Goal: Task Accomplishment & Management: Manage account settings

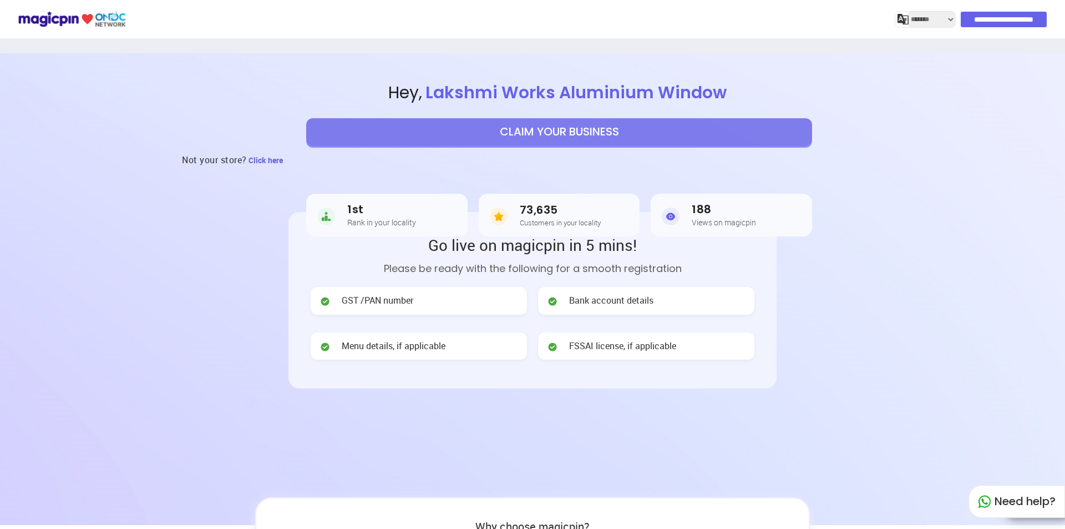
select select "*******"
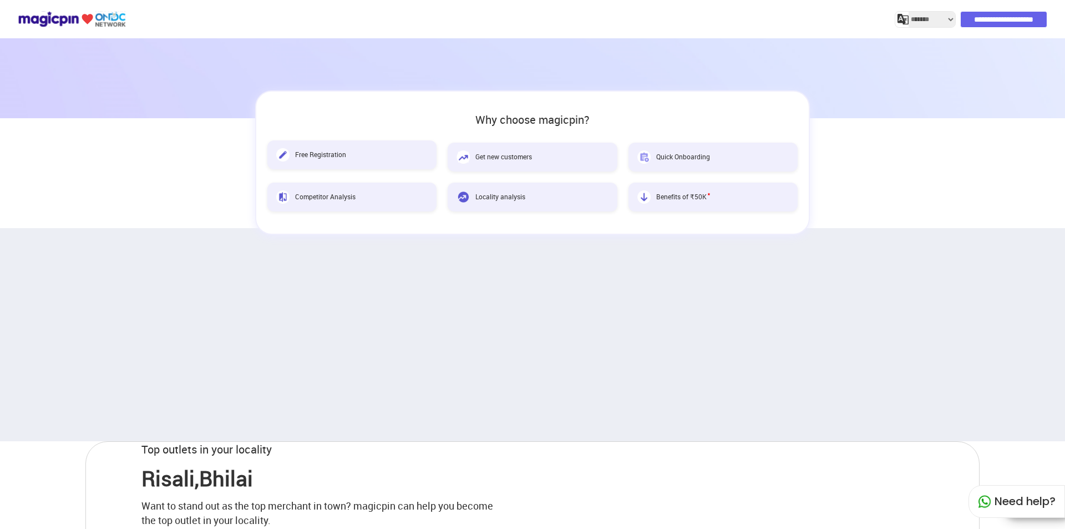
click at [316, 156] on span "Free Registration" at bounding box center [320, 154] width 51 height 9
click at [285, 149] on img at bounding box center [282, 154] width 13 height 13
click at [281, 157] on img at bounding box center [282, 154] width 13 height 13
click at [340, 156] on span "Free Registration" at bounding box center [320, 154] width 51 height 9
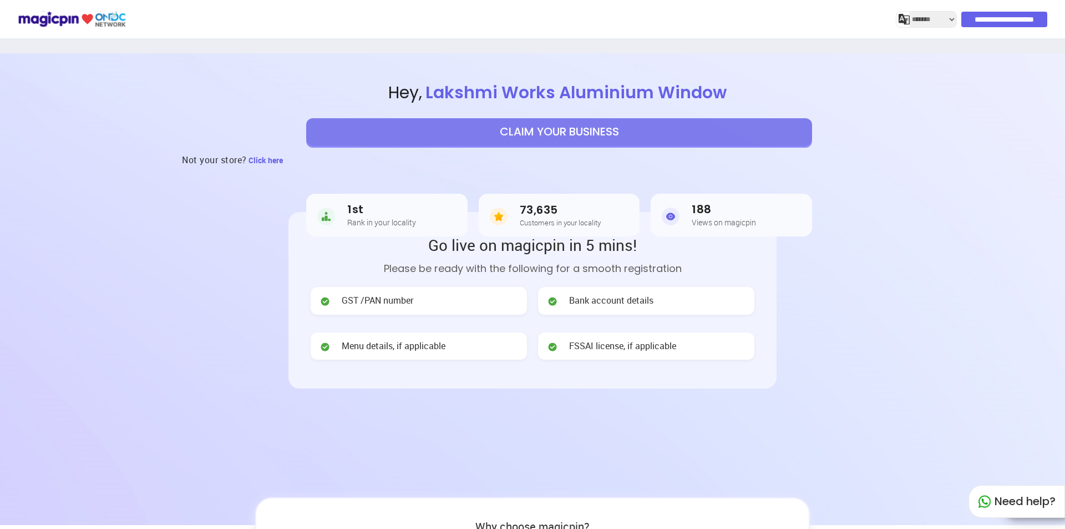
click at [992, 18] on input "**********" at bounding box center [1005, 20] width 86 height 16
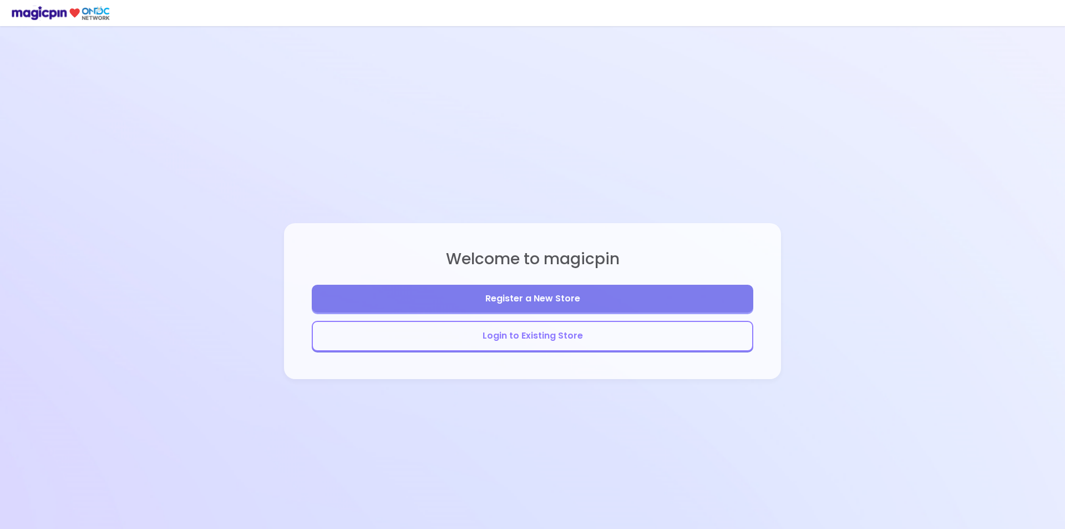
click at [484, 301] on button "Register a New Store" at bounding box center [533, 299] width 442 height 28
click at [518, 342] on button "Login to Existing Store" at bounding box center [533, 336] width 442 height 31
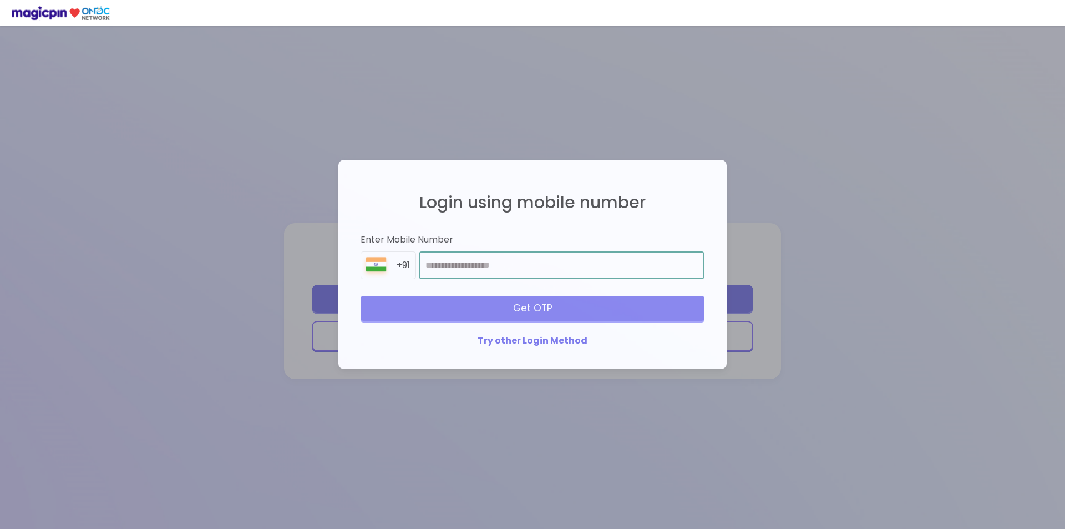
click at [457, 267] on input "number" at bounding box center [562, 265] width 286 height 28
type input "*"
type input "**********"
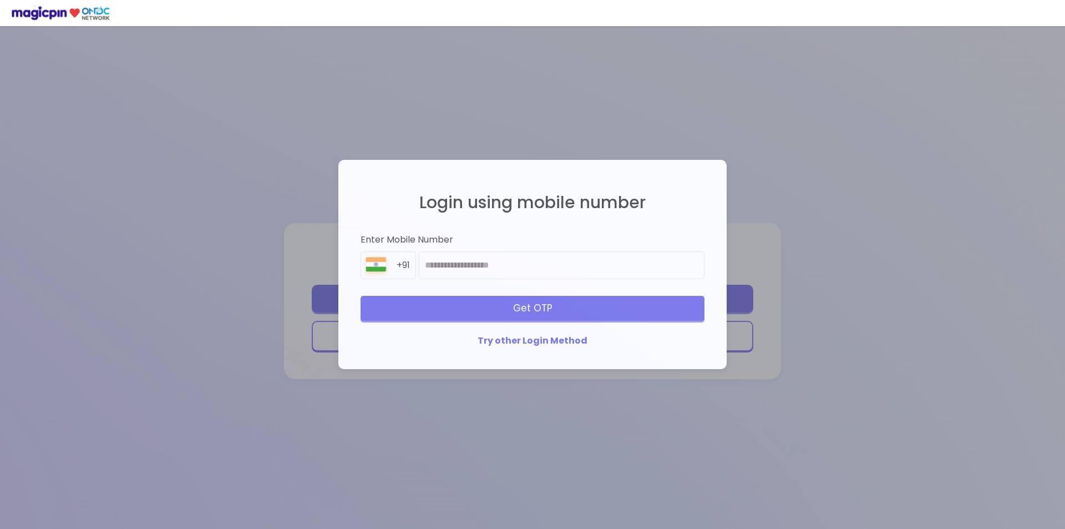
click at [532, 310] on div "Get OTP" at bounding box center [533, 308] width 344 height 24
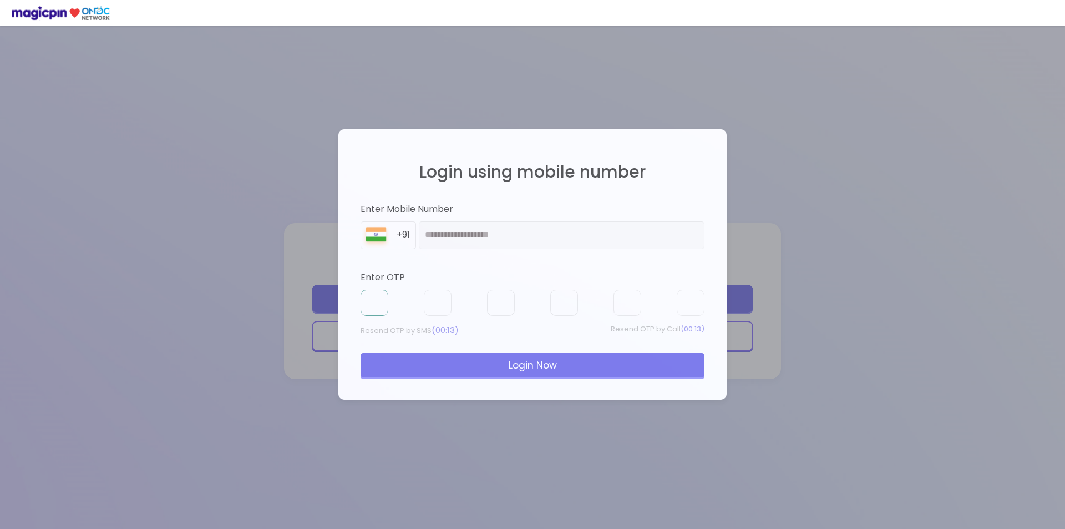
click at [380, 304] on input "text" at bounding box center [375, 303] width 28 height 27
type input "*"
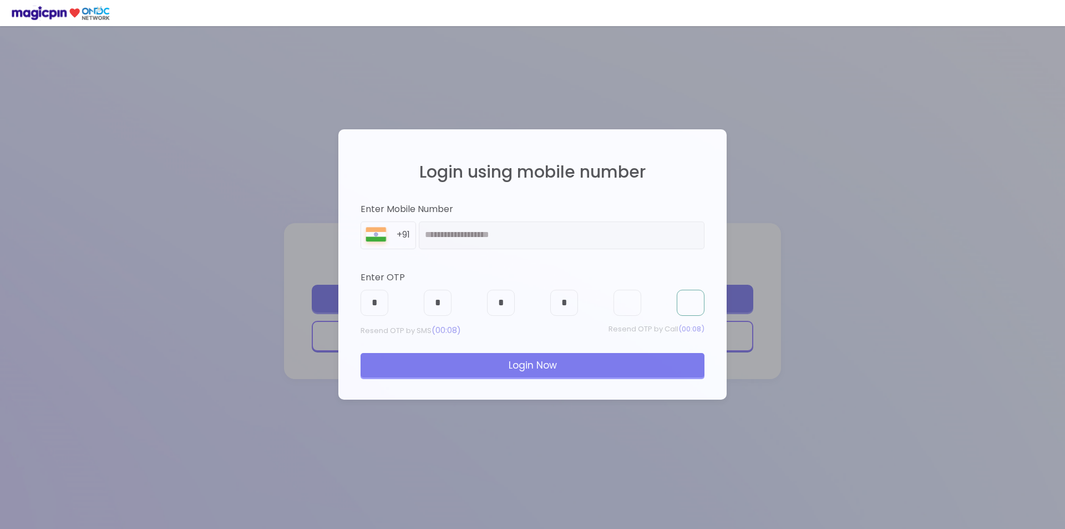
type input "*"
click at [654, 381] on div "**********" at bounding box center [533, 264] width 366 height 248
click at [655, 374] on div "Login Now" at bounding box center [533, 365] width 344 height 24
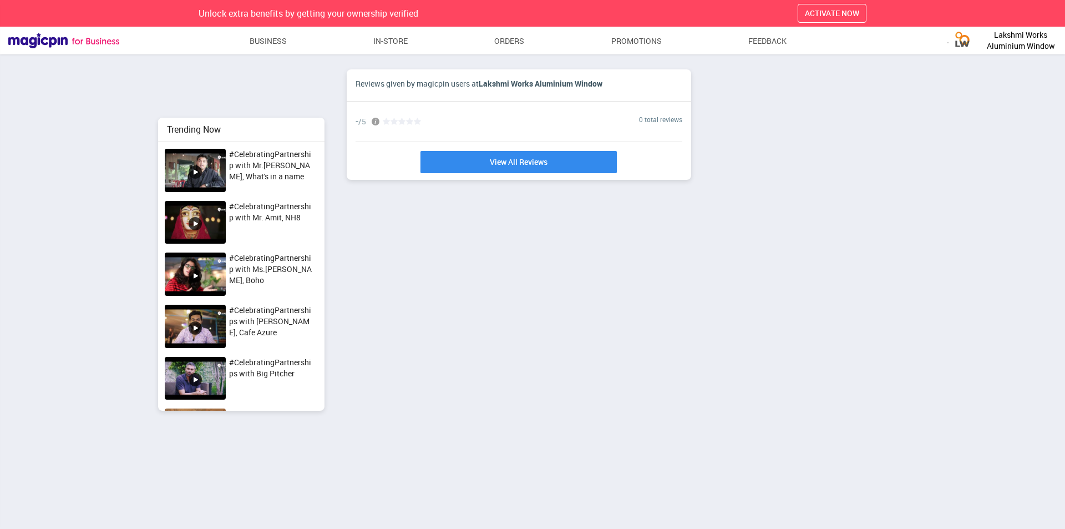
scroll to position [476, 1065]
click at [263, 44] on link "Business" at bounding box center [268, 41] width 38 height 20
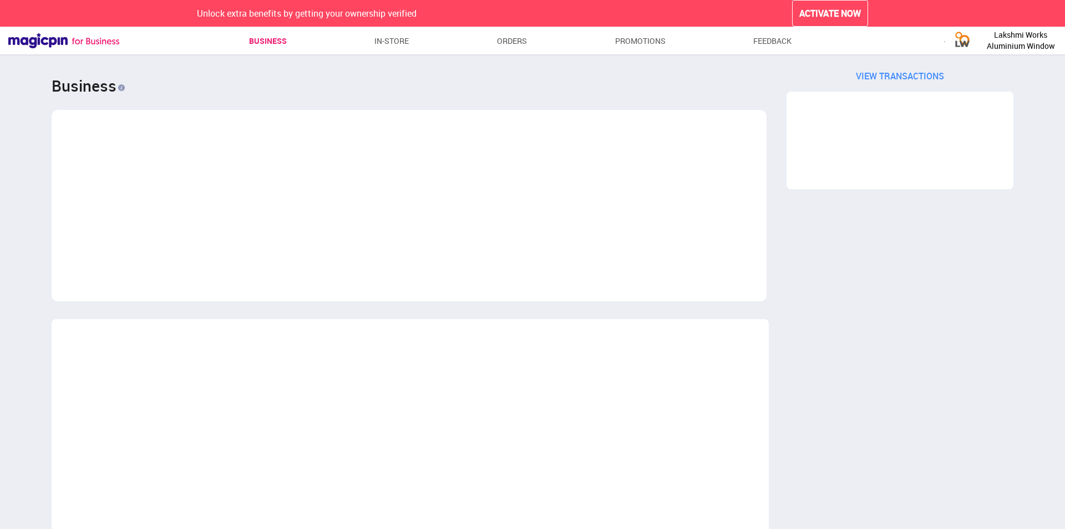
scroll to position [1677, 735]
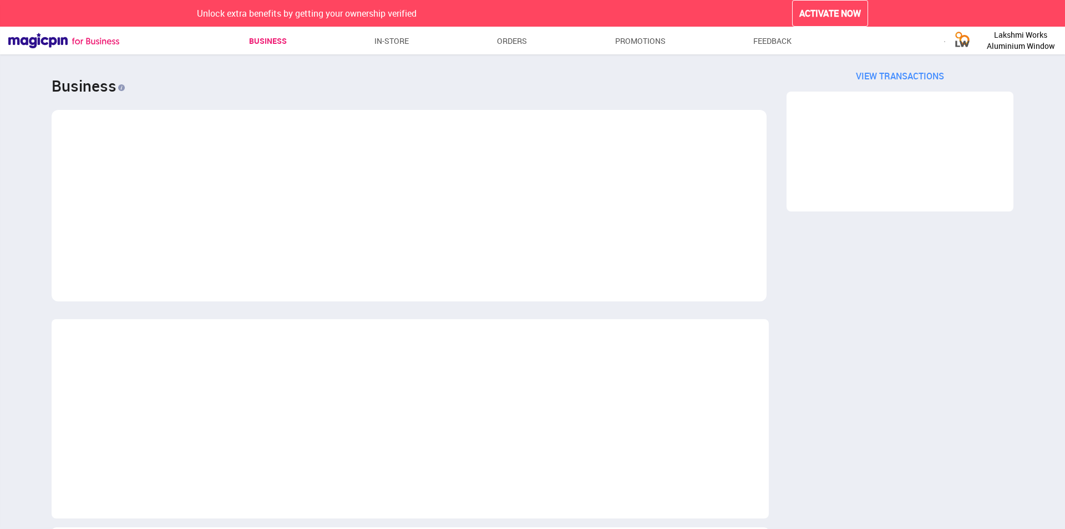
click at [370, 41] on li "In-store" at bounding box center [389, 41] width 39 height 20
click at [386, 39] on link "In-store" at bounding box center [392, 41] width 35 height 20
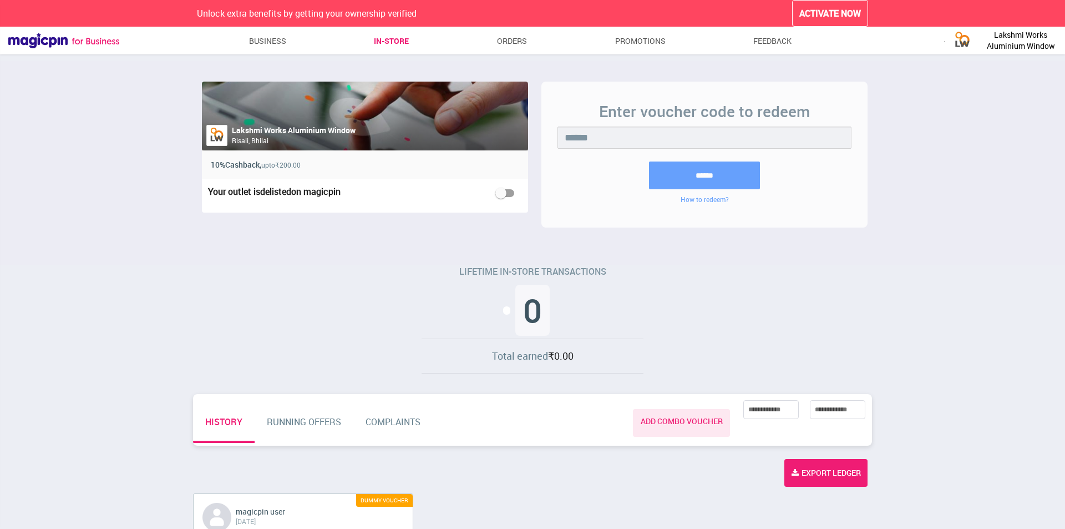
click at [487, 36] on ul "Business In-store Orders Promotions Feedback" at bounding box center [518, 42] width 798 height 23
click at [505, 41] on link "Orders" at bounding box center [512, 41] width 30 height 20
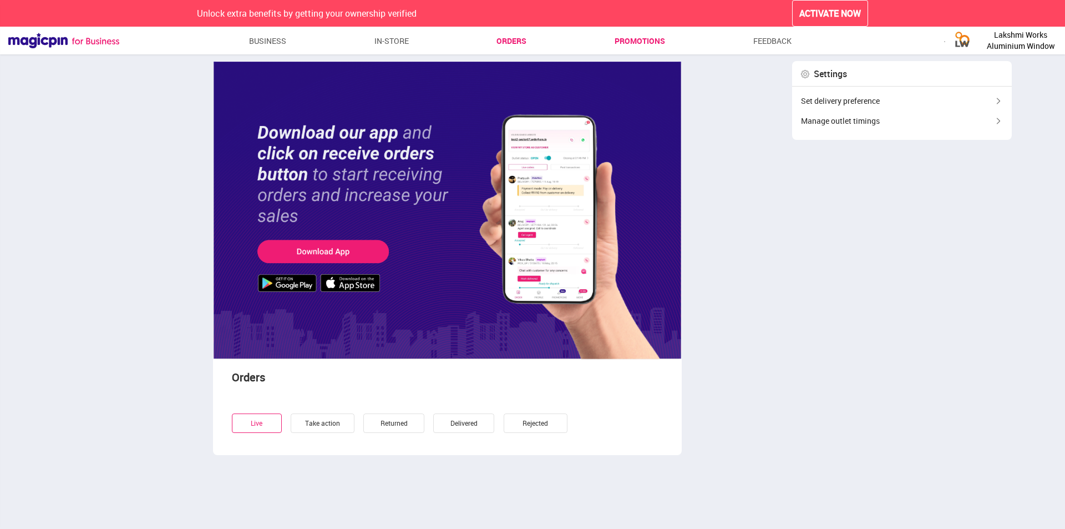
click at [628, 33] on link "Promotions" at bounding box center [640, 41] width 50 height 20
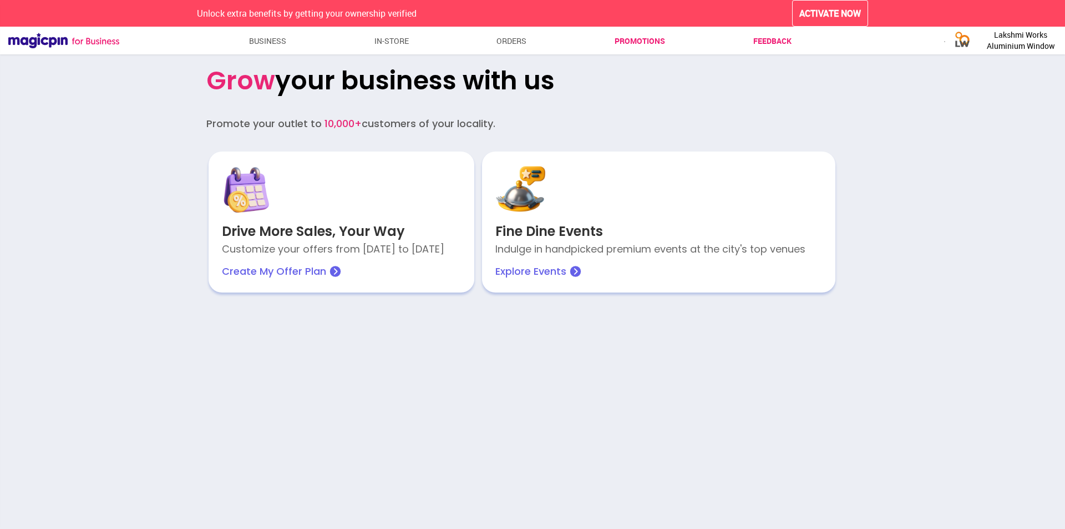
click at [764, 50] on link "Feedback" at bounding box center [772, 41] width 38 height 20
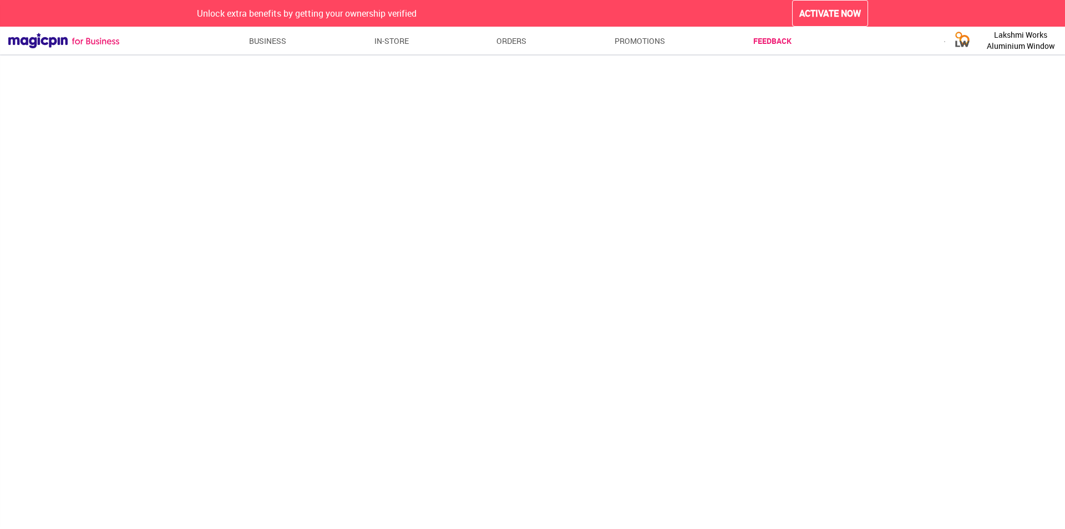
click at [1020, 38] on span "Lakshmi Works Aluminium Window" at bounding box center [1020, 40] width 83 height 22
click at [1006, 79] on div "My Profile" at bounding box center [1015, 73] width 75 height 27
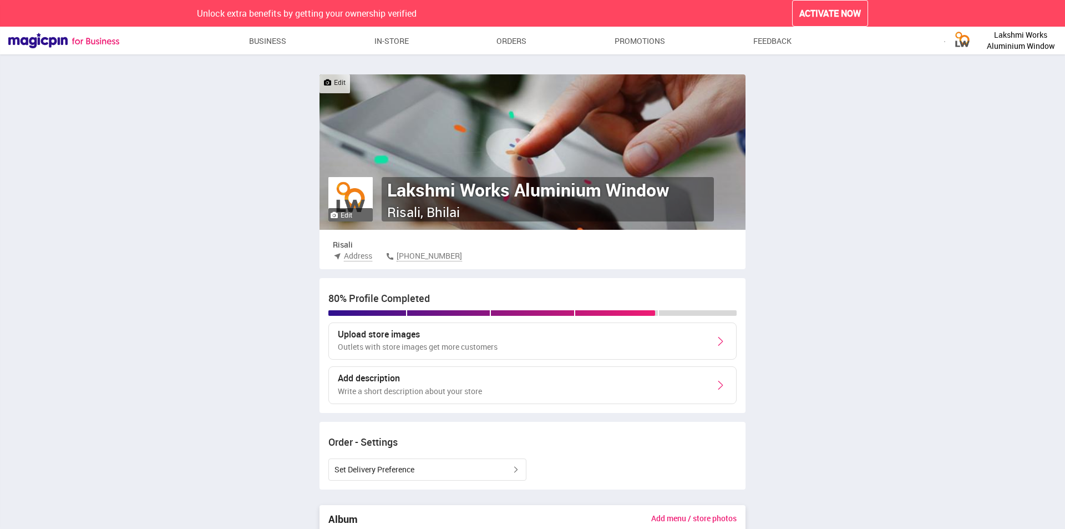
click at [350, 258] on span "Address" at bounding box center [358, 255] width 28 height 11
click at [351, 256] on span "Address" at bounding box center [358, 255] width 28 height 11
click at [335, 84] on label "Edit" at bounding box center [335, 82] width 22 height 9
click at [0, 0] on input "Edit" at bounding box center [0, 0] width 0 height 0
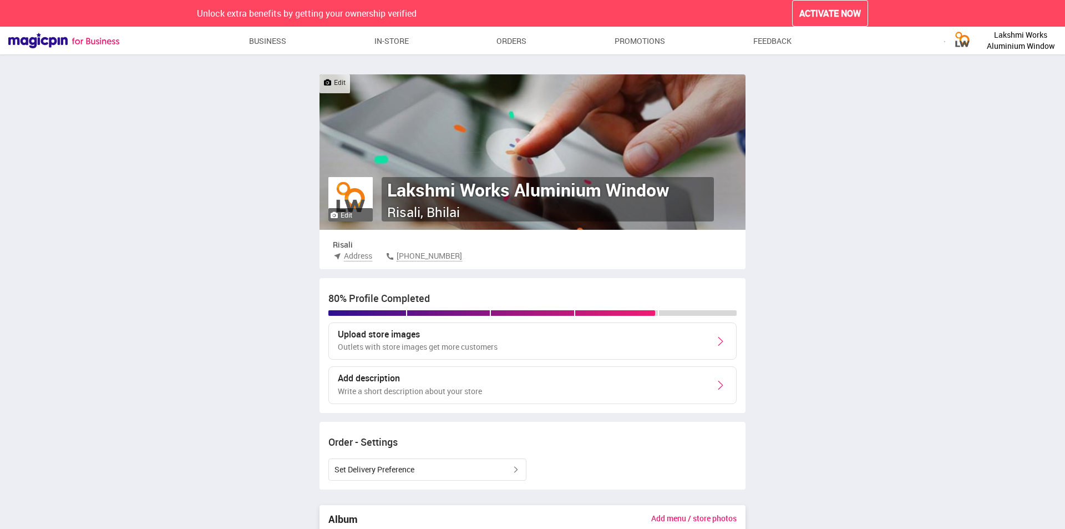
click at [555, 351] on div "Upload store images Outlets with store images get more customers" at bounding box center [532, 341] width 408 height 38
click at [717, 341] on img at bounding box center [720, 341] width 13 height 13
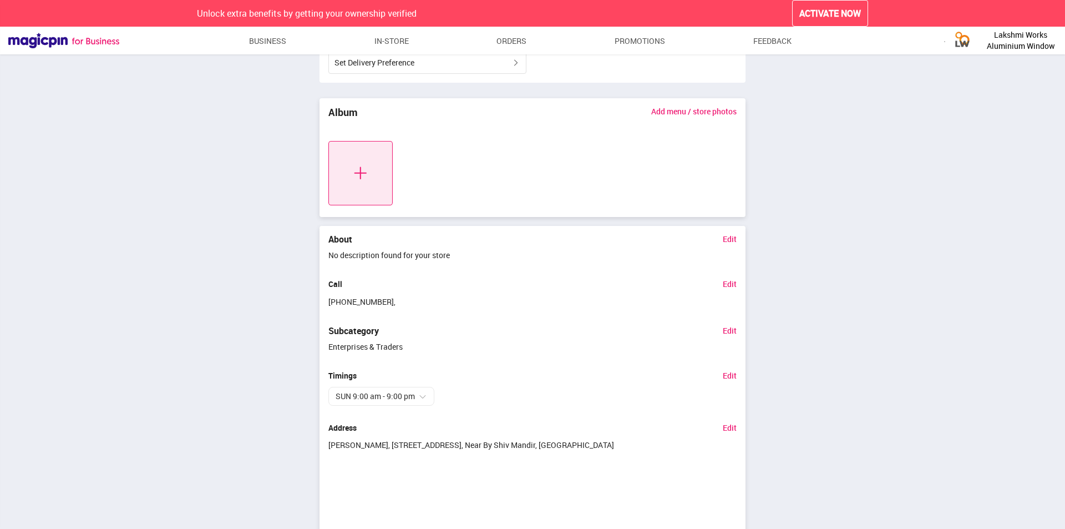
scroll to position [442, 0]
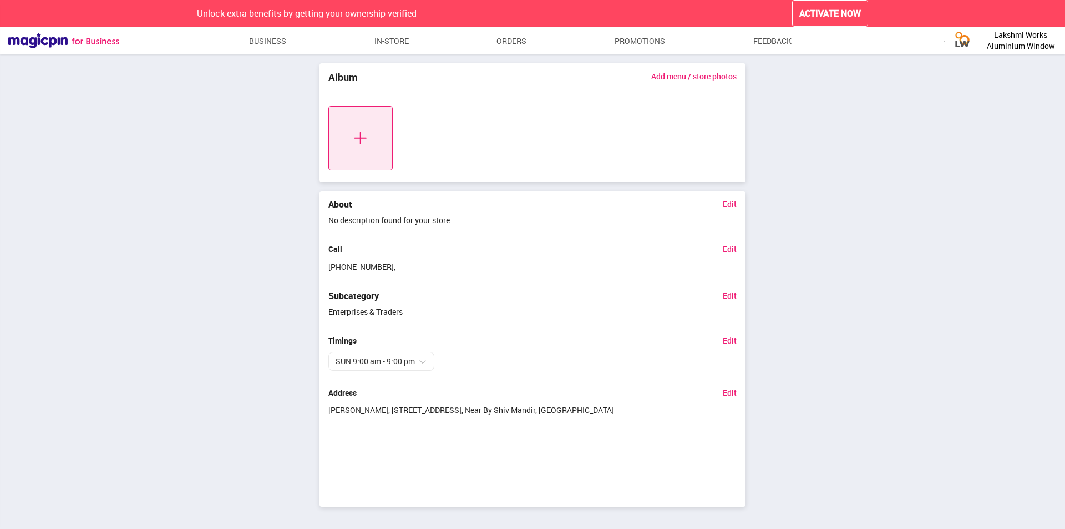
click at [728, 203] on link "Edit" at bounding box center [730, 204] width 14 height 8
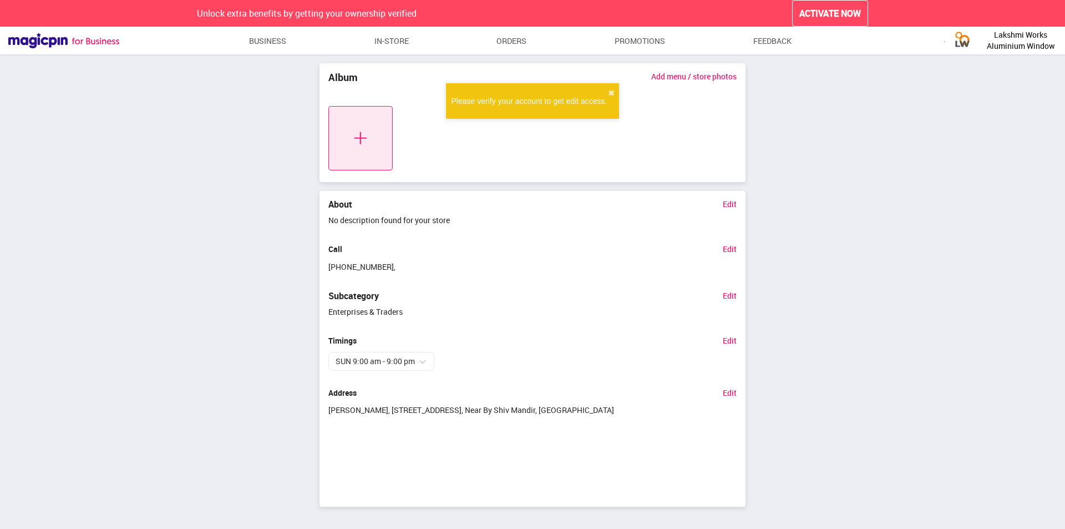
click at [483, 219] on p "No description found for your store" at bounding box center [532, 220] width 408 height 13
click at [387, 305] on p "Enterprises & Traders" at bounding box center [532, 311] width 408 height 13
click at [728, 294] on link "Edit" at bounding box center [730, 295] width 14 height 8
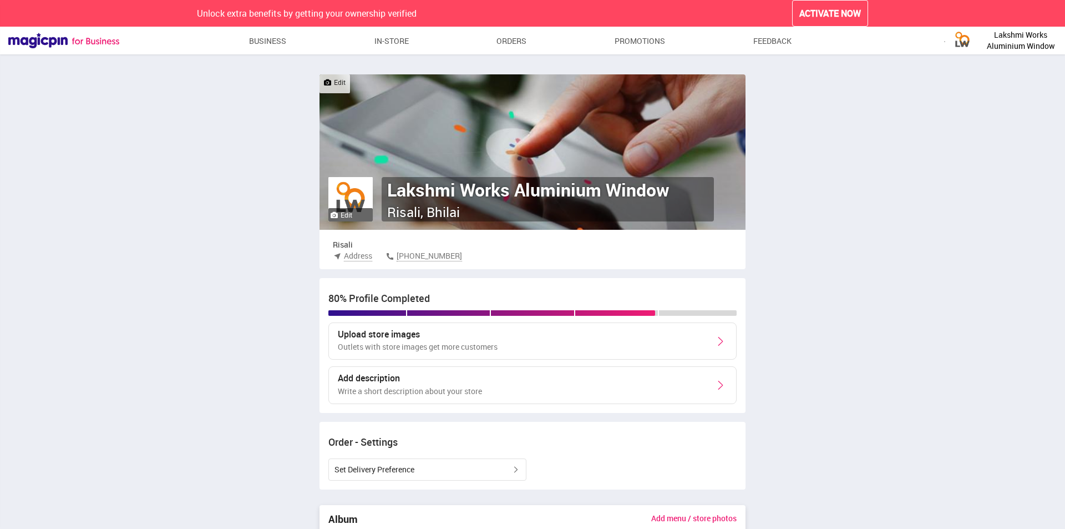
click at [686, 330] on div "Upload store images Outlets with store images get more customers" at bounding box center [532, 341] width 408 height 38
click at [724, 342] on img at bounding box center [720, 341] width 13 height 13
click at [827, 12] on span "ACTIVATE NOW" at bounding box center [831, 13] width 62 height 13
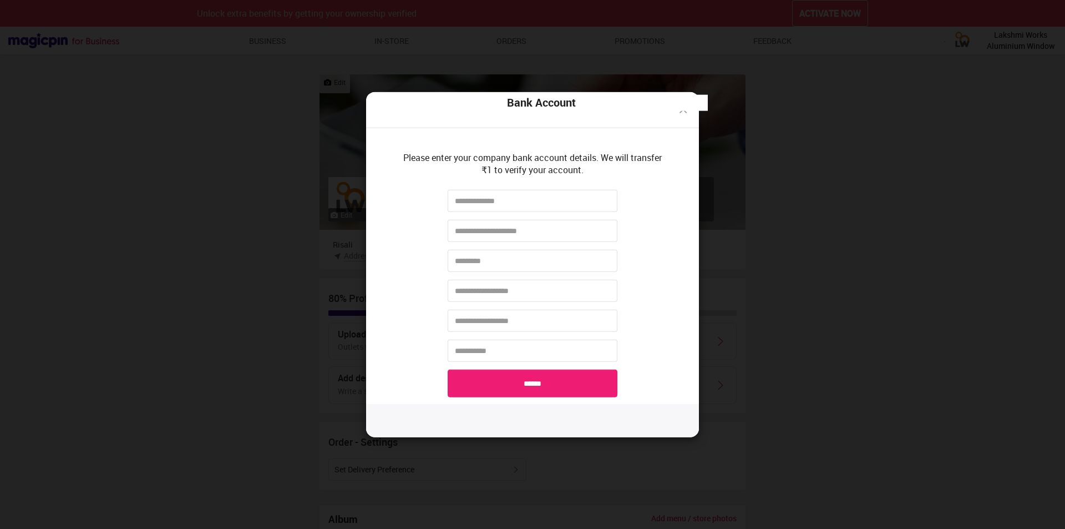
click at [680, 112] on img at bounding box center [683, 109] width 13 height 13
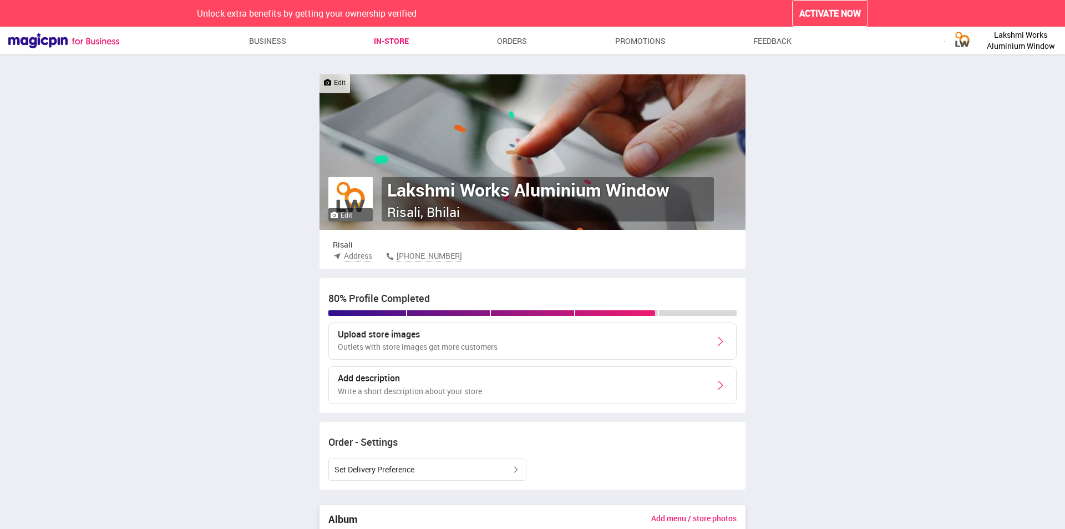
click at [381, 47] on link "In-store" at bounding box center [391, 41] width 35 height 20
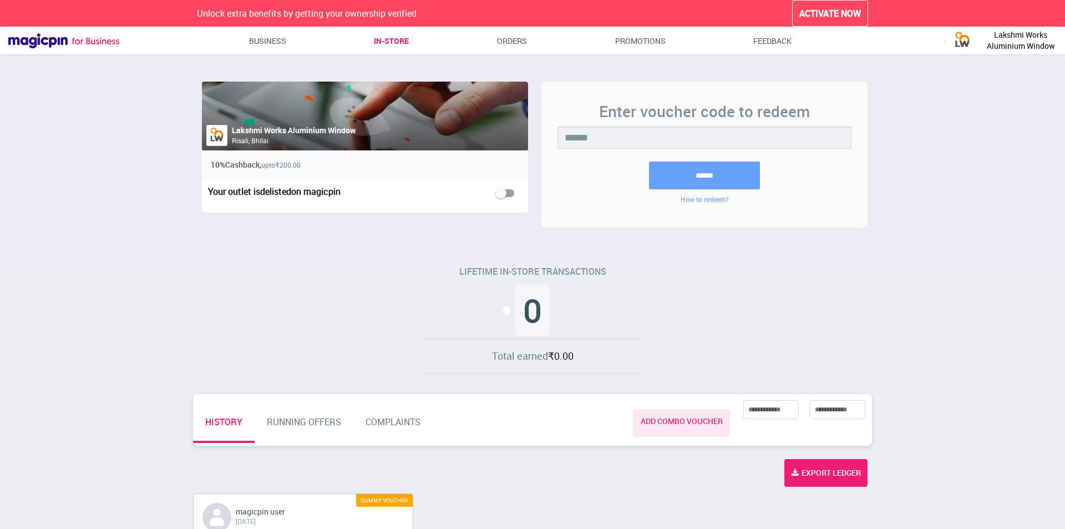
click at [318, 424] on link "RUNNING OFFERS" at bounding box center [304, 426] width 99 height 39
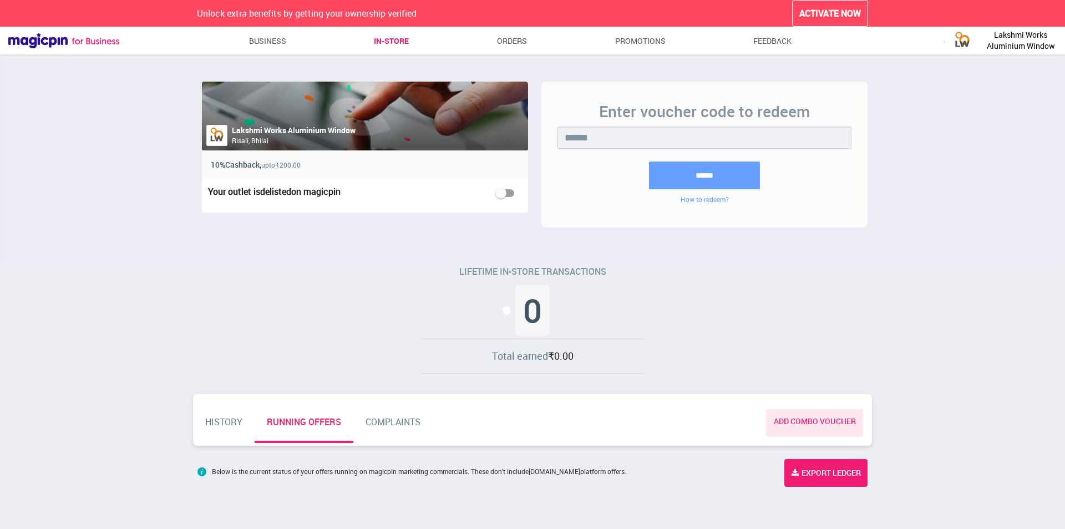
click at [200, 421] on link "HISTORY" at bounding box center [224, 426] width 62 height 39
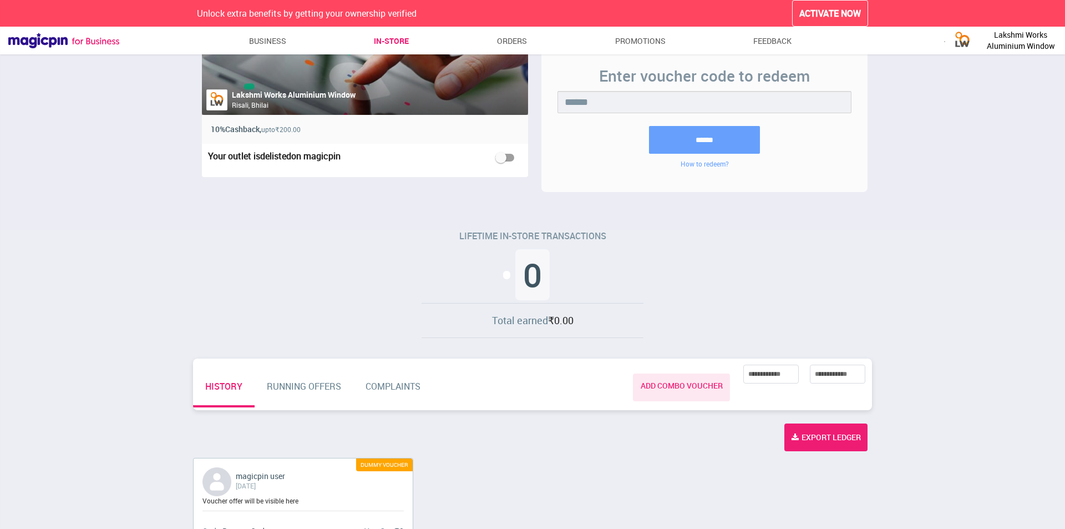
scroll to position [69, 0]
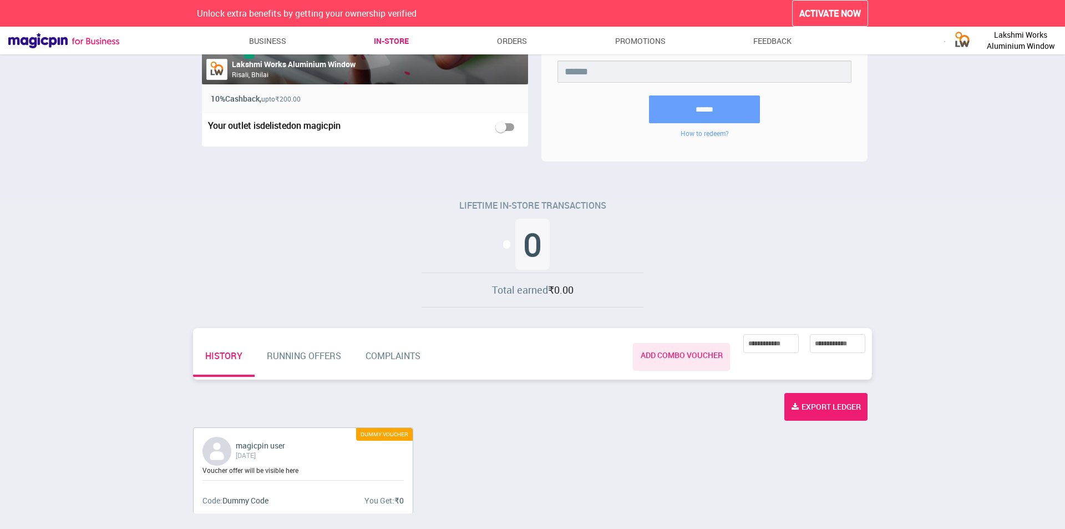
click at [391, 356] on link "COMPLAINTS" at bounding box center [392, 356] width 79 height 39
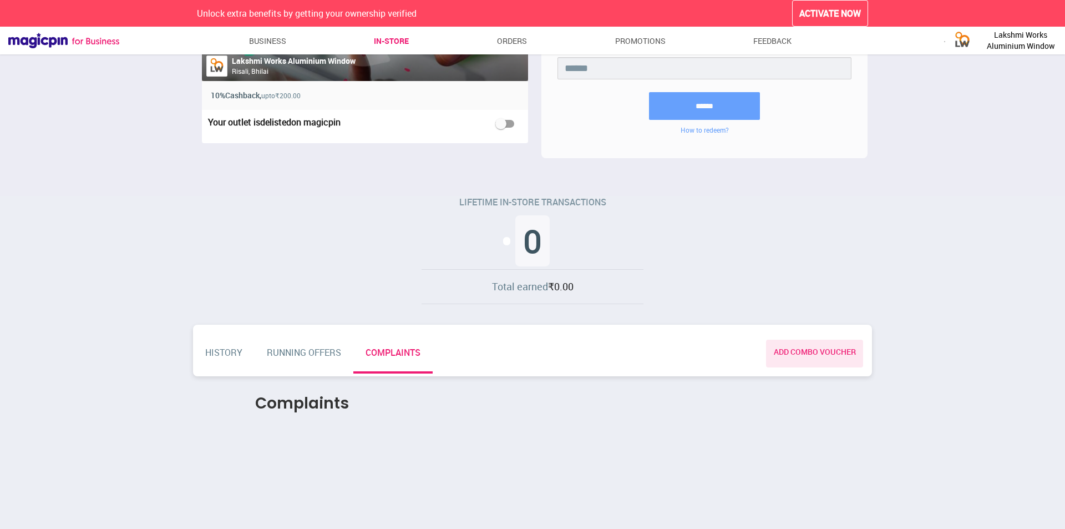
click at [231, 360] on link "HISTORY" at bounding box center [224, 356] width 62 height 39
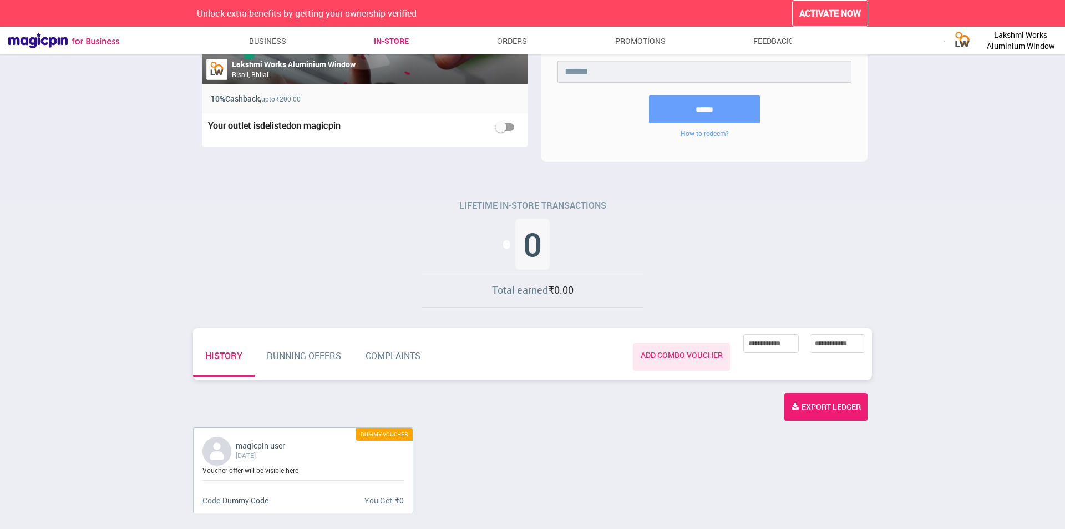
click at [289, 470] on div "Voucher offer will be visible here" at bounding box center [303, 470] width 201 height 9
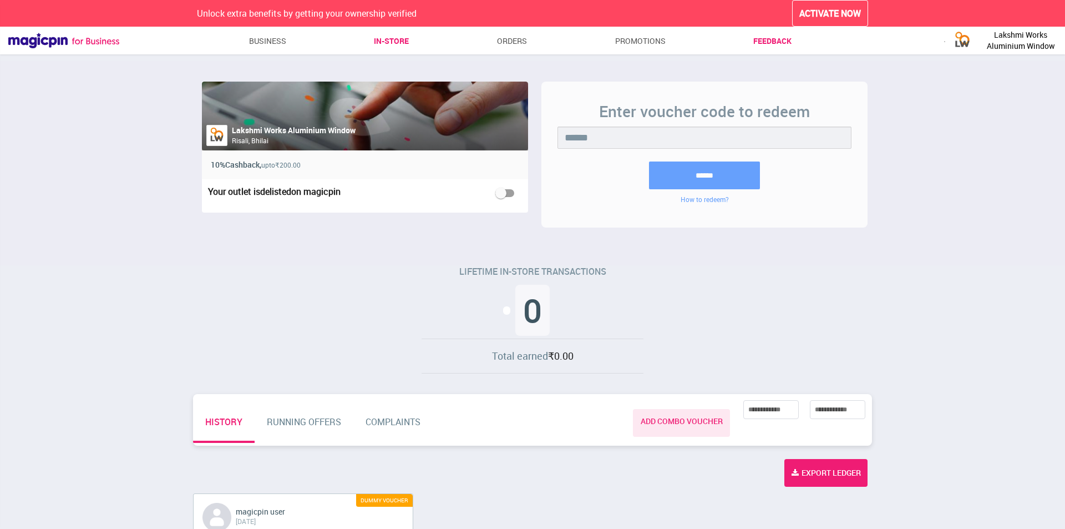
click at [776, 41] on link "Feedback" at bounding box center [772, 41] width 38 height 20
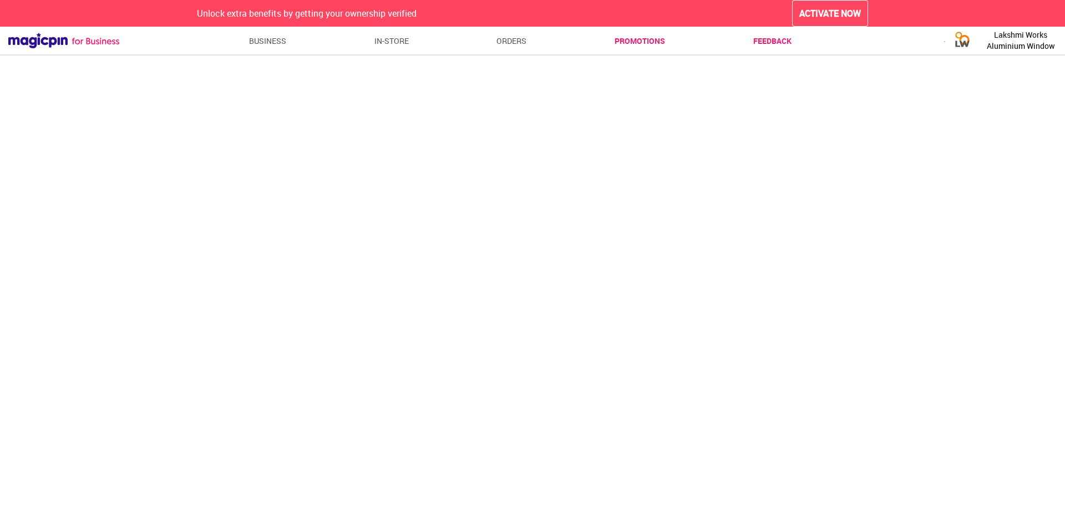
click at [651, 40] on link "Promotions" at bounding box center [640, 41] width 50 height 20
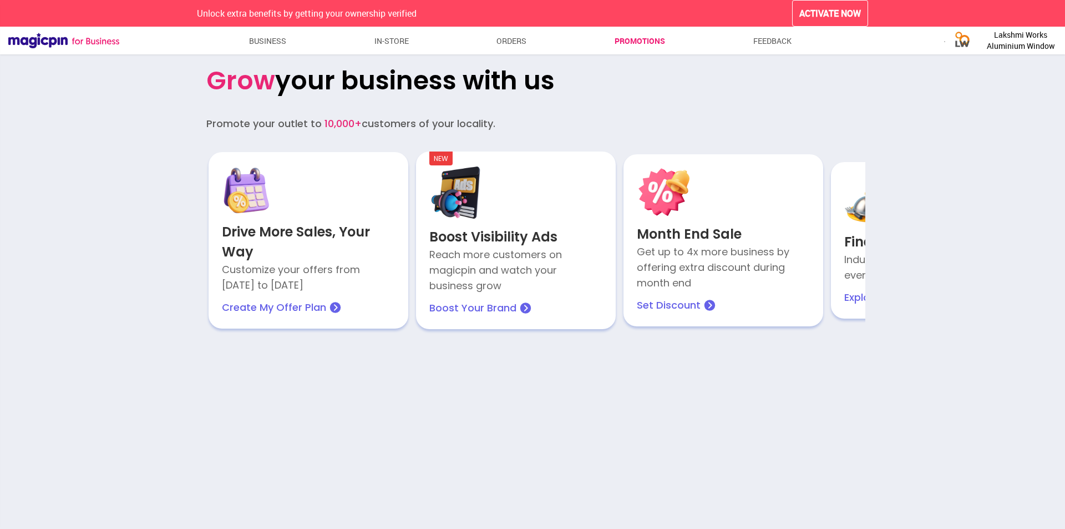
click at [532, 43] on ul "Business In-store Orders Promotions Feedback" at bounding box center [518, 42] width 798 height 23
click at [512, 39] on link "Orders" at bounding box center [512, 41] width 30 height 20
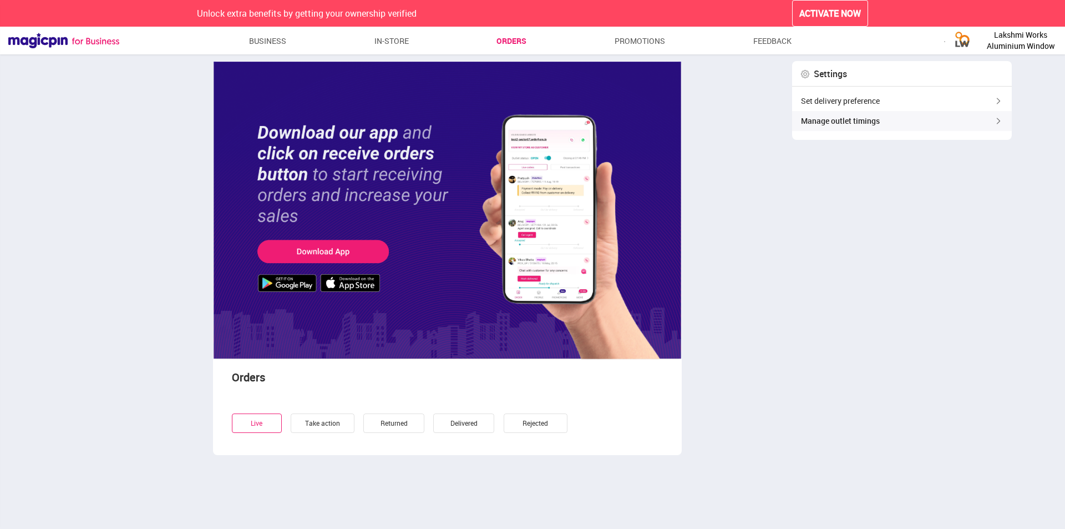
click at [978, 117] on div "Manage outlet timings" at bounding box center [902, 121] width 220 height 20
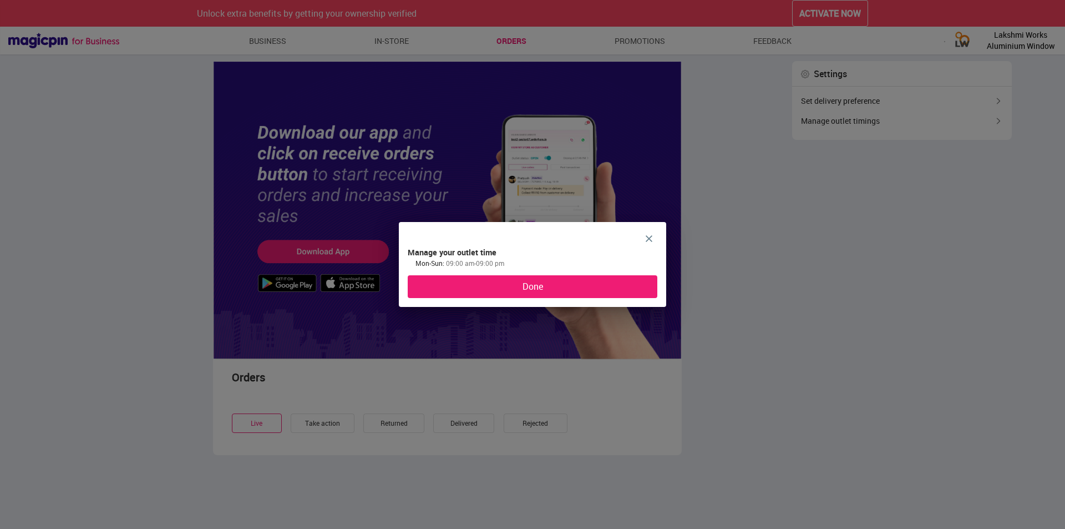
click at [649, 235] on img at bounding box center [649, 238] width 7 height 7
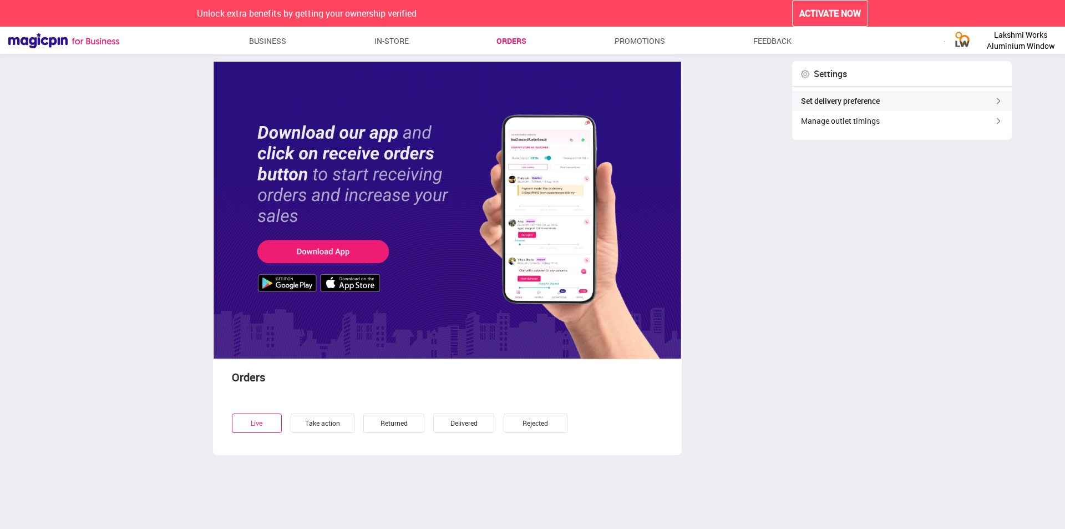
click at [976, 105] on div "Set delivery preference" at bounding box center [902, 101] width 220 height 20
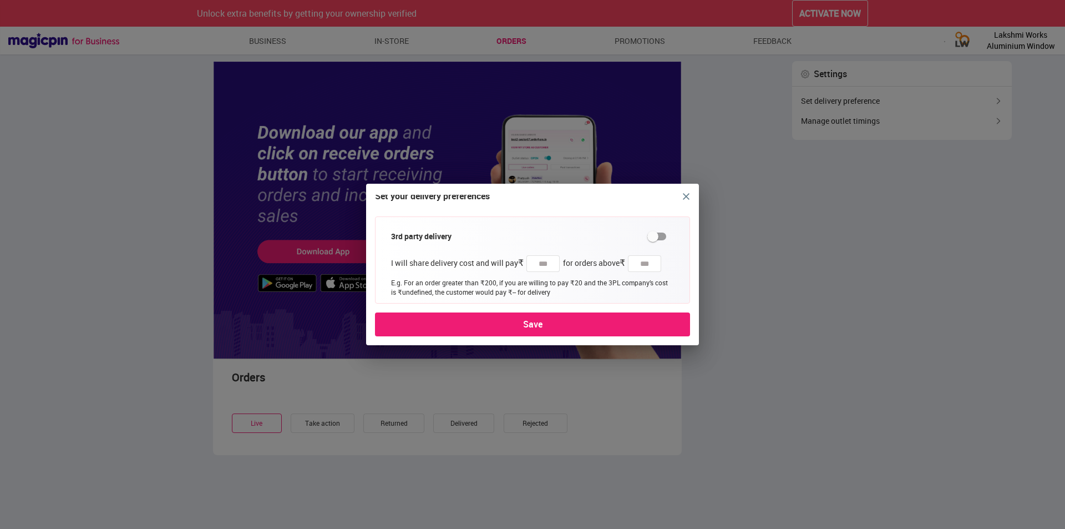
click at [684, 198] on img "close" at bounding box center [686, 196] width 7 height 7
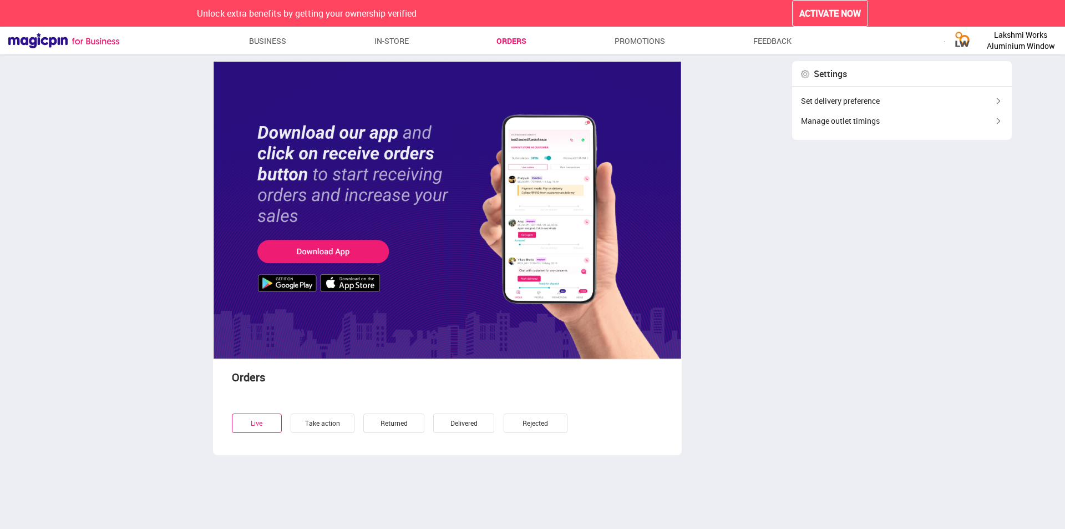
click at [503, 43] on link "Orders" at bounding box center [512, 41] width 30 height 20
click at [381, 42] on link "In-store" at bounding box center [391, 41] width 35 height 20
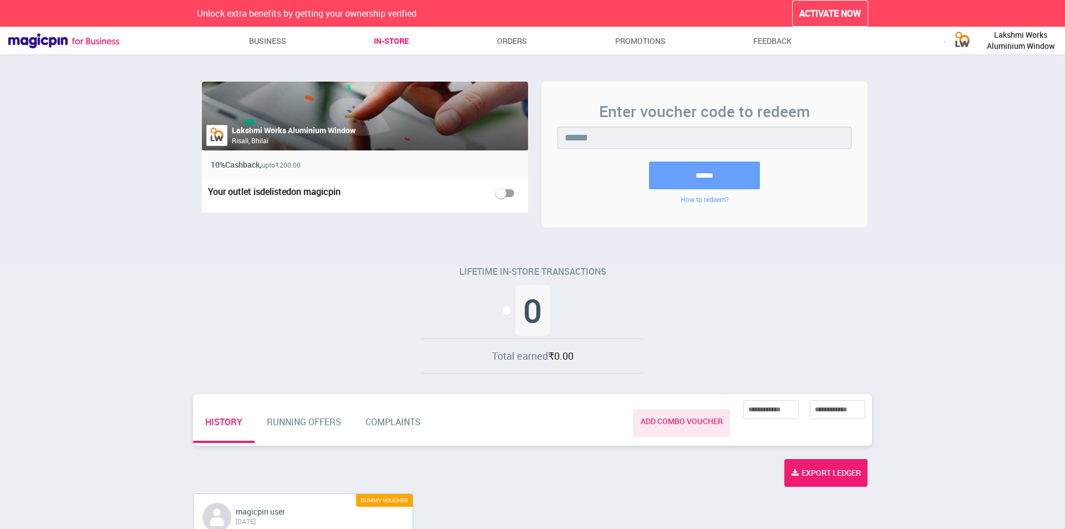
click at [246, 36] on li "Business" at bounding box center [266, 41] width 42 height 20
click at [262, 40] on link "Business" at bounding box center [268, 41] width 38 height 20
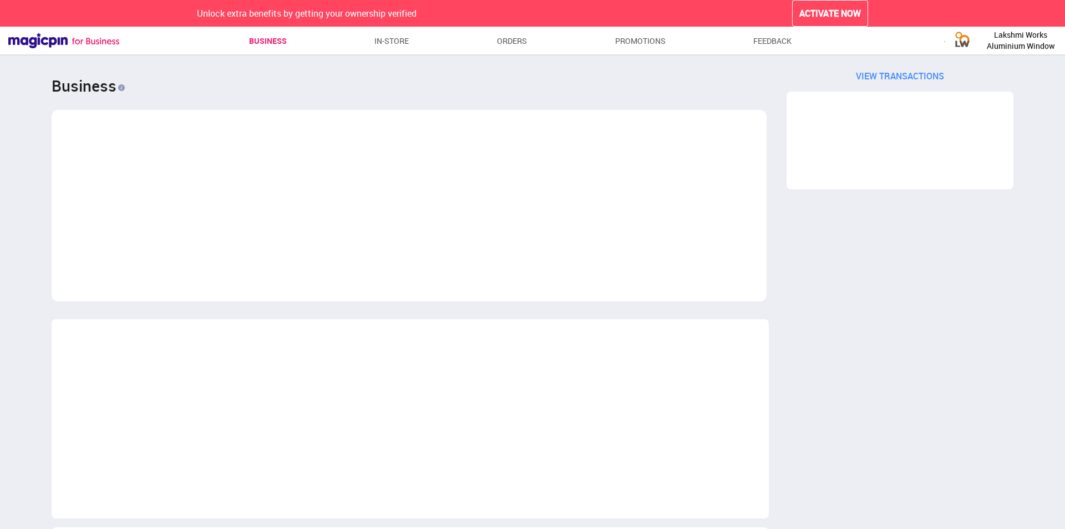
scroll to position [553398, 554108]
click at [84, 41] on img at bounding box center [63, 41] width 111 height 16
click at [1009, 43] on span "Lakshmi Works Aluminium Window" at bounding box center [1020, 40] width 83 height 22
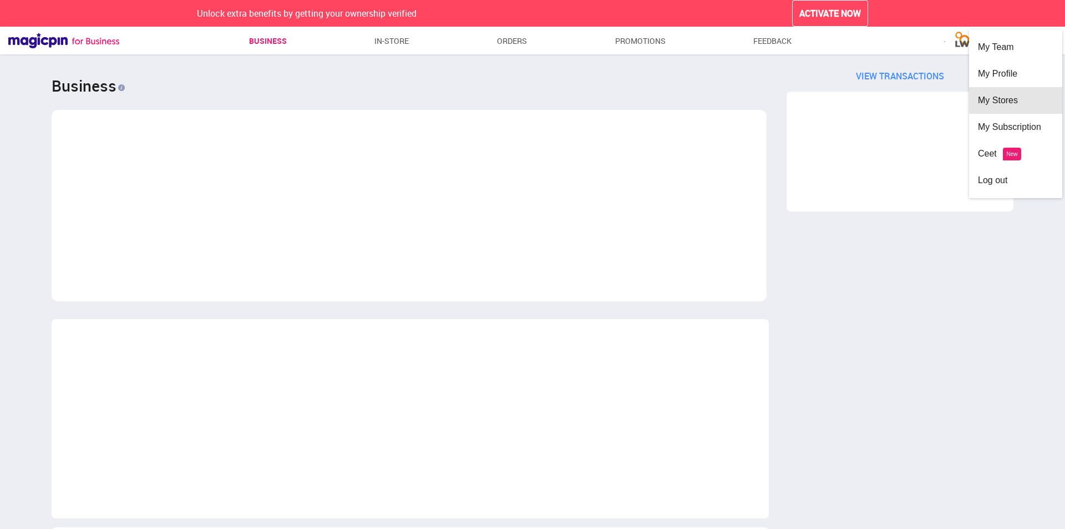
click at [1011, 104] on div "My Stores" at bounding box center [1015, 100] width 75 height 27
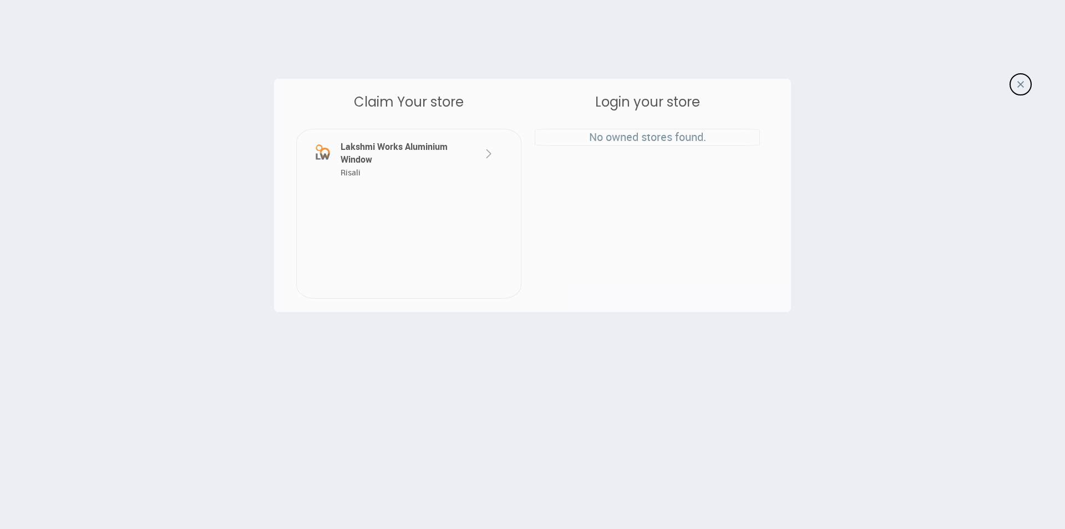
click at [477, 153] on div at bounding box center [478, 147] width 35 height 26
click at [466, 148] on div at bounding box center [478, 147] width 35 height 26
click at [488, 155] on img at bounding box center [488, 153] width 13 height 13
drag, startPoint x: 377, startPoint y: 160, endPoint x: 359, endPoint y: 160, distance: 18.3
click at [370, 160] on div "Lakshmi Works Aluminium Window Risali" at bounding box center [399, 159] width 123 height 38
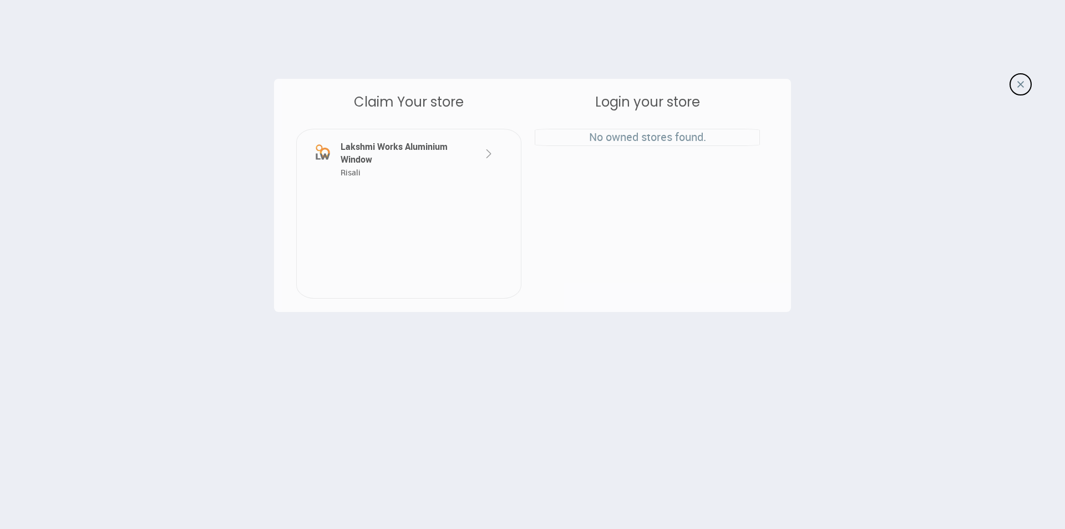
click at [348, 160] on div "Lakshmi Works Aluminium Window Risali" at bounding box center [399, 159] width 123 height 38
click at [347, 163] on div "Lakshmi Works Aluminium Window Risali" at bounding box center [399, 159] width 123 height 38
click at [347, 172] on span "Risali" at bounding box center [351, 172] width 20 height 11
click at [357, 154] on div "Lakshmi Works Aluminium Window Risali" at bounding box center [399, 159] width 123 height 38
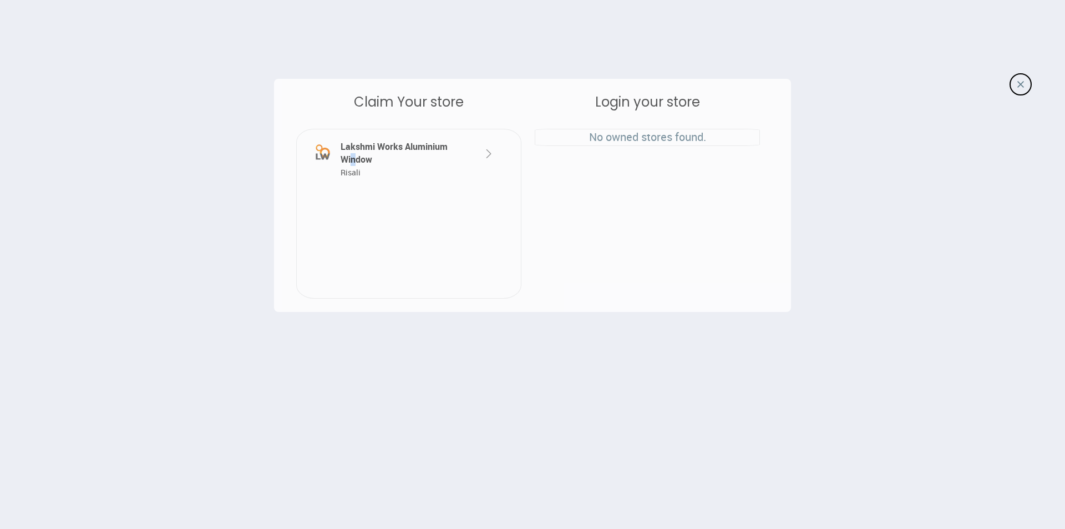
click at [487, 155] on img at bounding box center [488, 153] width 13 height 13
click at [628, 137] on p "No owned stores found." at bounding box center [647, 137] width 224 height 16
